Goal: Information Seeking & Learning: Check status

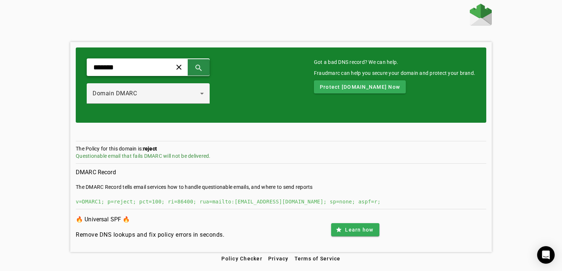
click at [207, 61] on span at bounding box center [199, 68] width 18 height 18
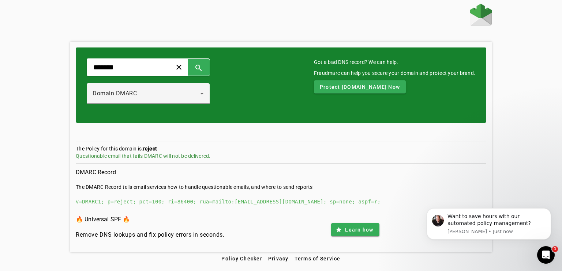
click at [156, 108] on div at bounding box center [148, 108] width 123 height 8
click at [161, 100] on div "Domain DMARC" at bounding box center [148, 93] width 111 height 20
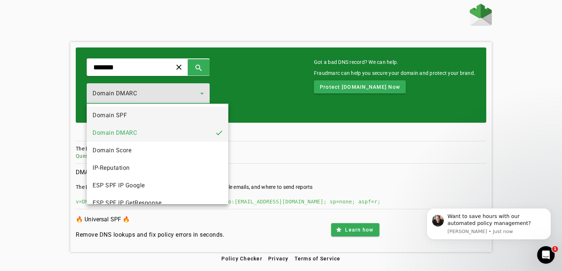
click at [124, 117] on span "Domain SPF" at bounding box center [110, 115] width 34 height 9
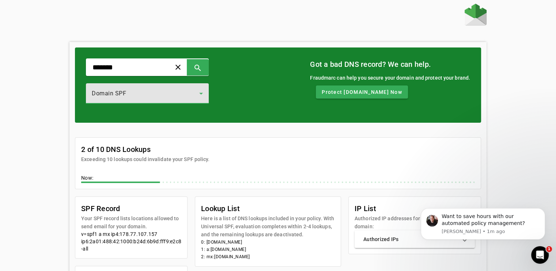
click at [172, 98] on div "Domain SPF" at bounding box center [146, 93] width 108 height 9
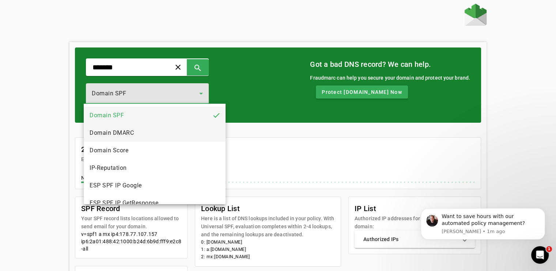
click at [126, 132] on span "Domain DMARC" at bounding box center [112, 133] width 44 height 9
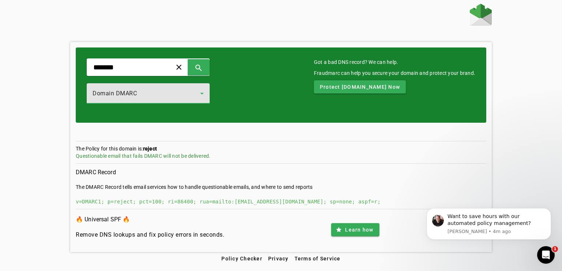
click at [195, 105] on div at bounding box center [148, 108] width 123 height 8
click at [196, 93] on div "Domain DMARC" at bounding box center [147, 93] width 108 height 9
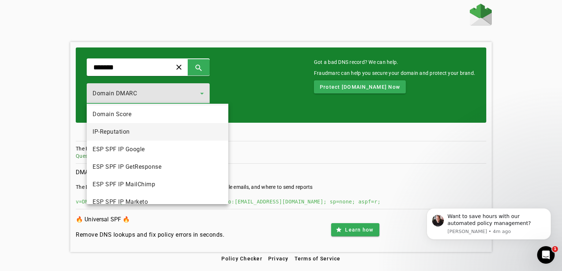
scroll to position [37, 0]
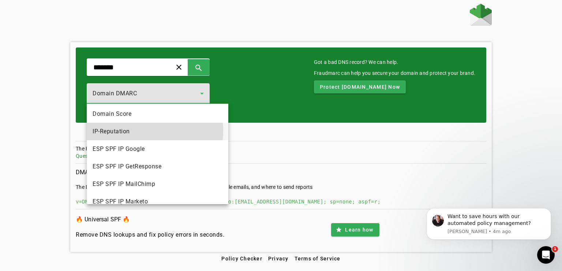
click at [136, 131] on mat-option "IP-Reputation" at bounding box center [158, 132] width 142 height 18
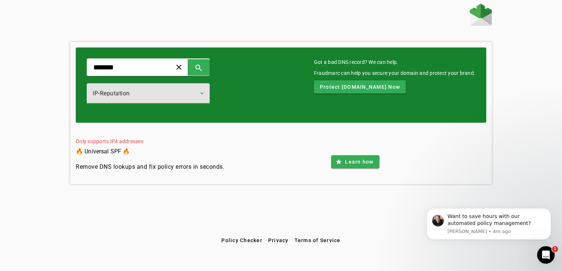
click at [144, 90] on div "IP-Reputation" at bounding box center [147, 93] width 108 height 9
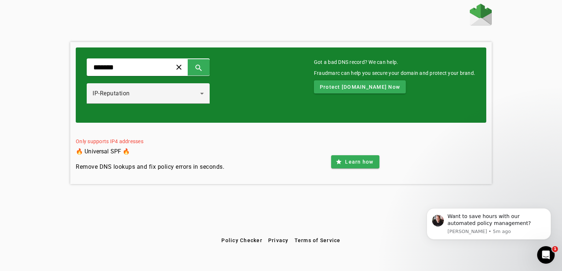
click at [483, 19] on img at bounding box center [481, 15] width 22 height 22
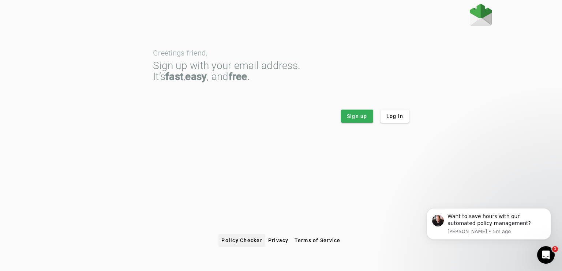
click at [234, 244] on span at bounding box center [241, 241] width 47 height 18
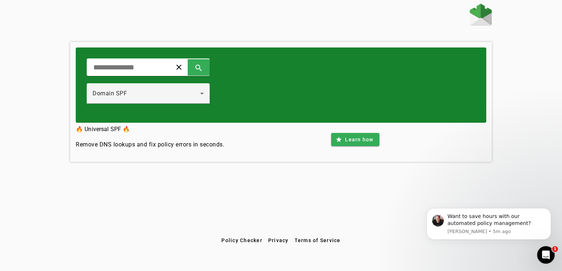
click at [159, 76] on div "clear search Domain SPF" at bounding box center [148, 85] width 123 height 53
click at [151, 65] on input "text" at bounding box center [127, 67] width 68 height 9
type input "*******"
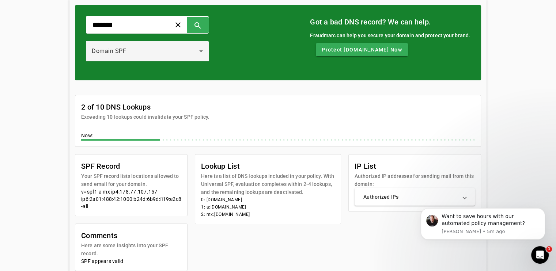
scroll to position [97, 0]
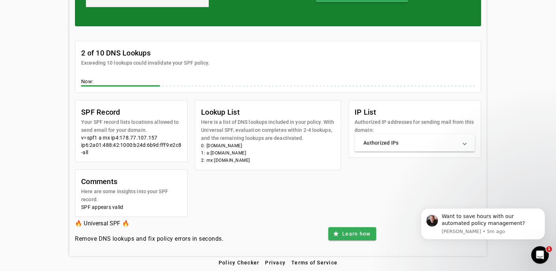
click at [428, 140] on mat-panel-title "Authorized IPs" at bounding box center [411, 142] width 94 height 7
click at [27, 133] on div "******* clear search Domain SPF Got a bad DNS record? We can help. Fraudmarc ca…" at bounding box center [278, 81] width 556 height 349
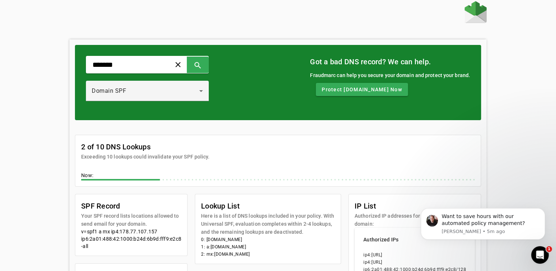
scroll to position [0, 0]
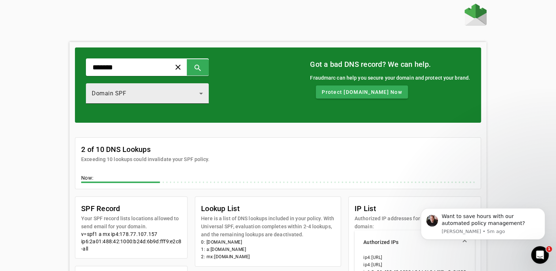
click at [147, 97] on div "Domain SPF" at bounding box center [146, 93] width 108 height 9
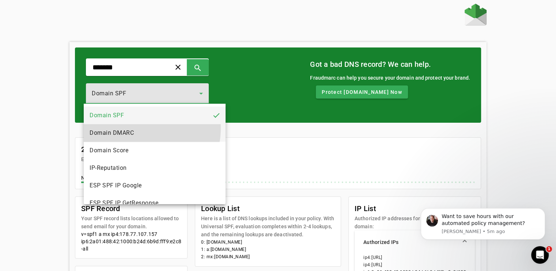
click at [136, 128] on mat-option "Domain DMARC" at bounding box center [155, 133] width 142 height 18
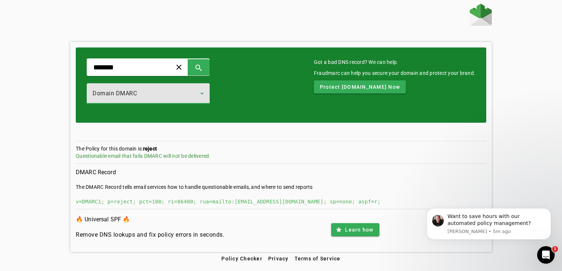
click at [173, 90] on div "Domain DMARC" at bounding box center [147, 93] width 108 height 9
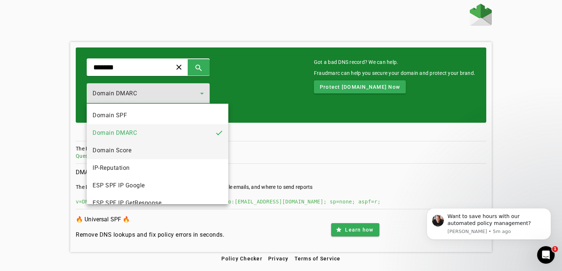
click at [144, 152] on mat-option "Domain Score" at bounding box center [158, 151] width 142 height 18
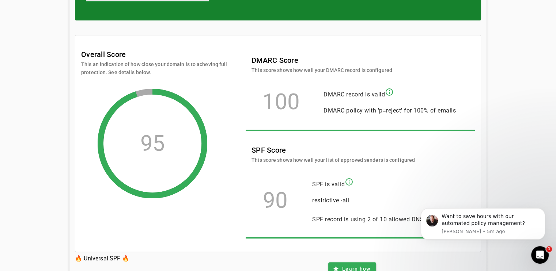
scroll to position [138, 0]
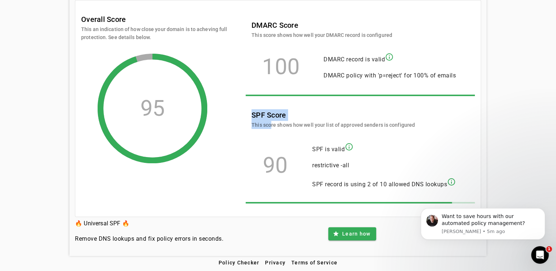
drag, startPoint x: 267, startPoint y: 124, endPoint x: 384, endPoint y: 131, distance: 117.2
click at [384, 131] on div "DMARC Score This score shows how well your DMARC record is configured 100 DMARC…" at bounding box center [360, 113] width 229 height 198
click at [382, 135] on div "DMARC Score This score shows how well your DMARC record is configured 100 DMARC…" at bounding box center [360, 113] width 229 height 198
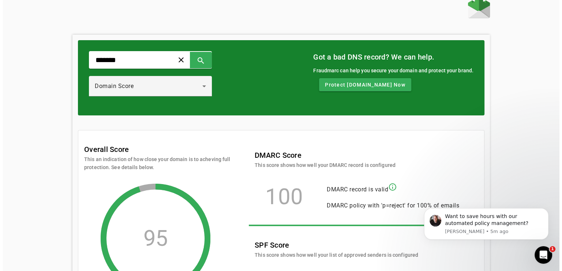
scroll to position [0, 0]
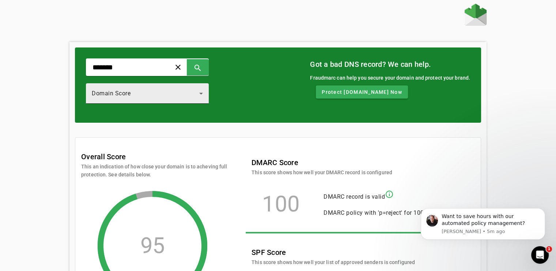
click at [175, 96] on div "Domain Score" at bounding box center [146, 93] width 108 height 9
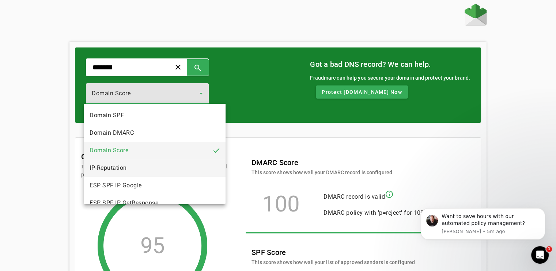
click at [142, 167] on mat-option "IP-Reputation" at bounding box center [155, 168] width 142 height 18
